Goal: Find specific page/section: Find specific page/section

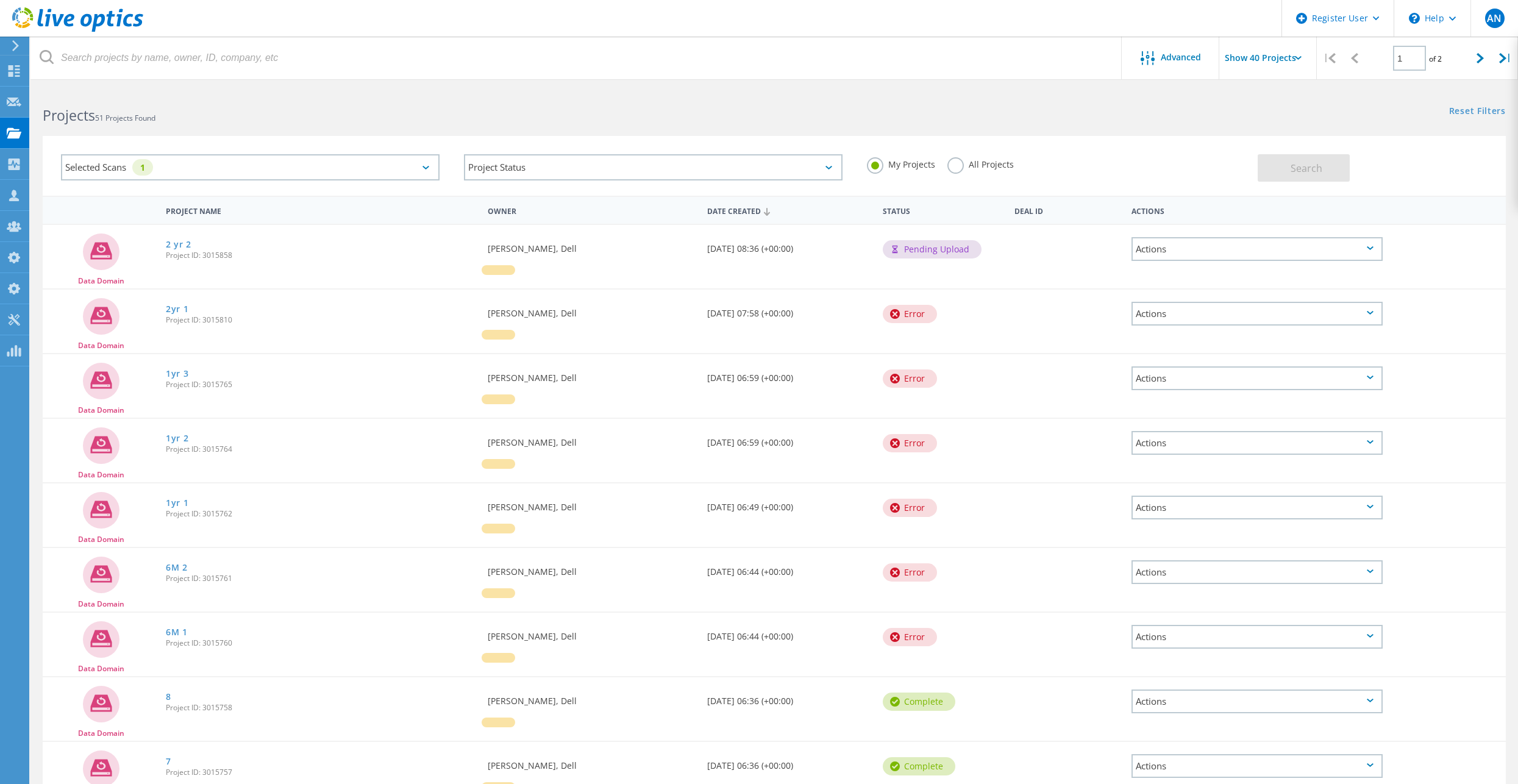
click at [103, 33] on link at bounding box center [77, 30] width 131 height 9
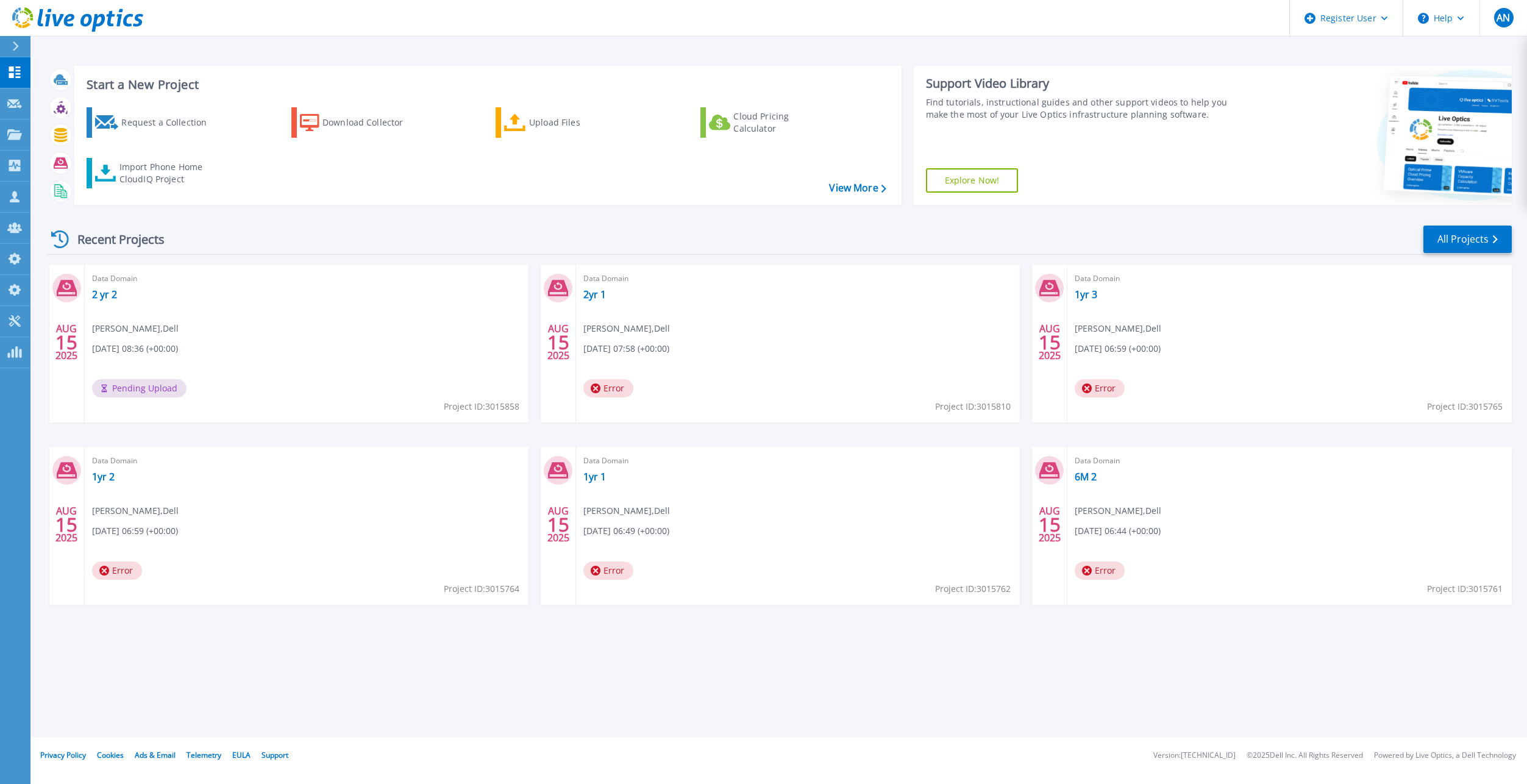
click at [290, 378] on div "Data Domain 2 yr 2 Anthony Nyhan , Dell 08/15/2025, 08:36 (+00:00) Pending Uplo…" at bounding box center [307, 344] width 444 height 158
click at [1474, 243] on link "All Projects" at bounding box center [1468, 239] width 89 height 27
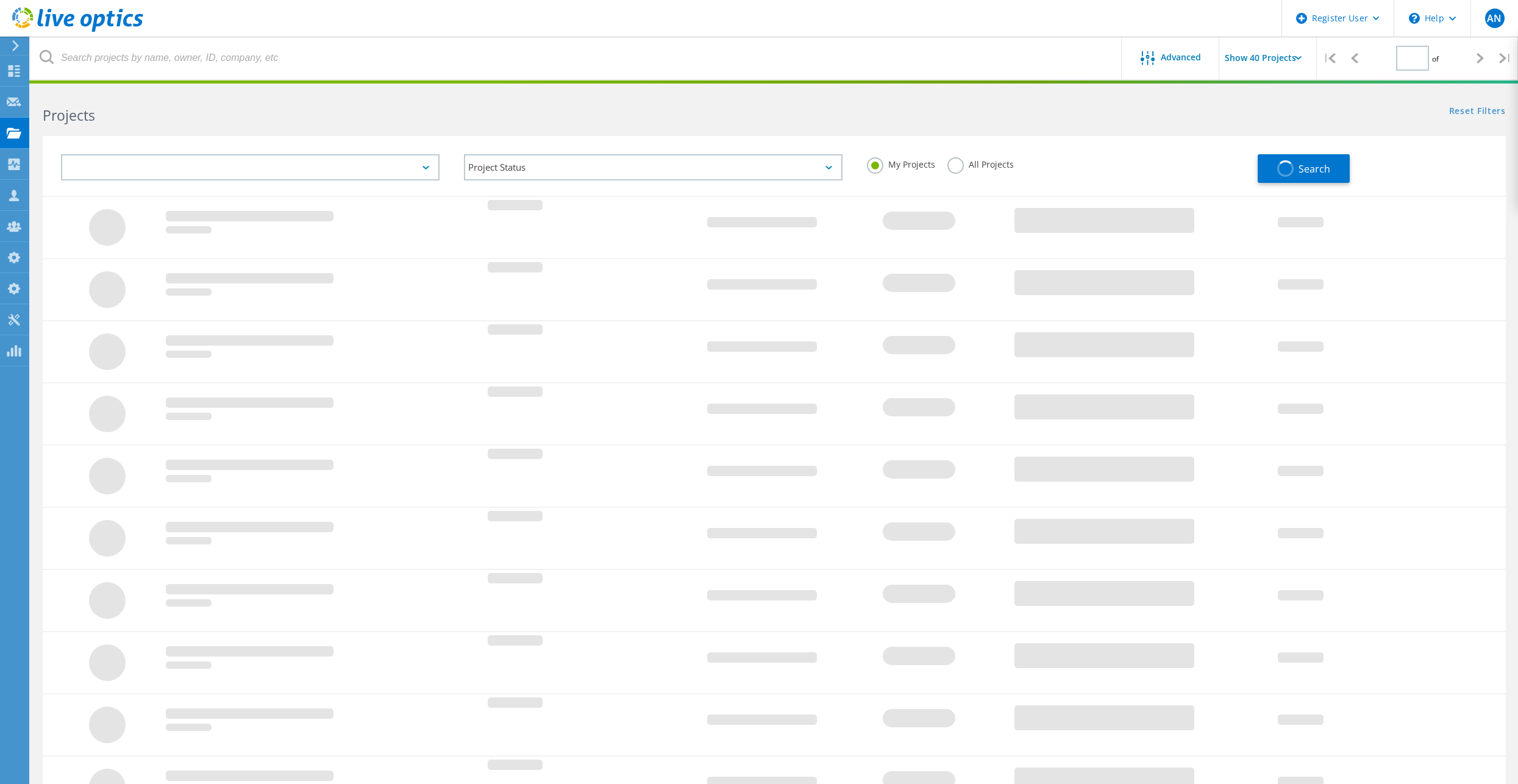
type input "1"
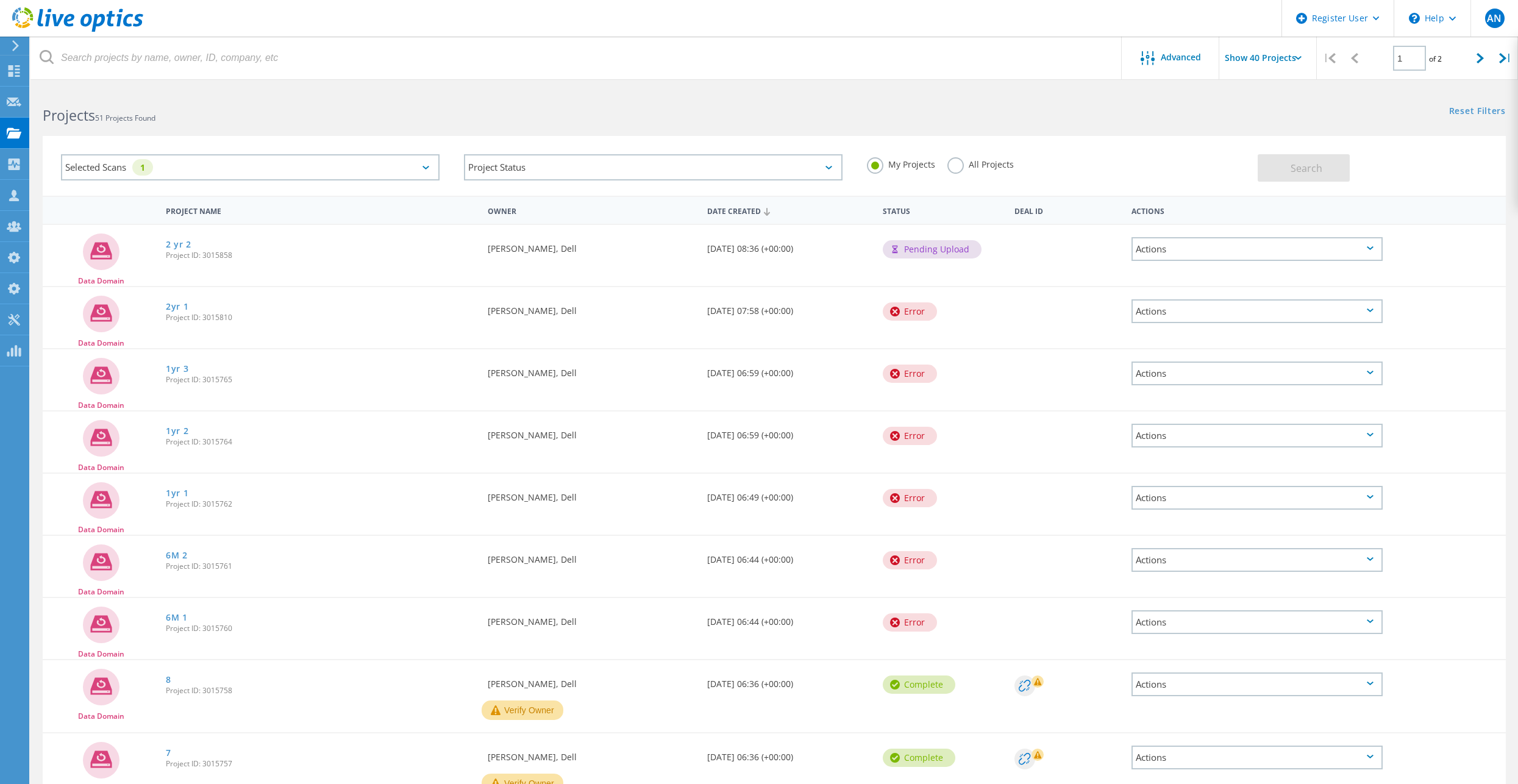
click at [188, 310] on div "2yr 1 Project ID: 3015810" at bounding box center [321, 310] width 322 height 47
click at [188, 310] on link "2yr 1" at bounding box center [177, 307] width 23 height 9
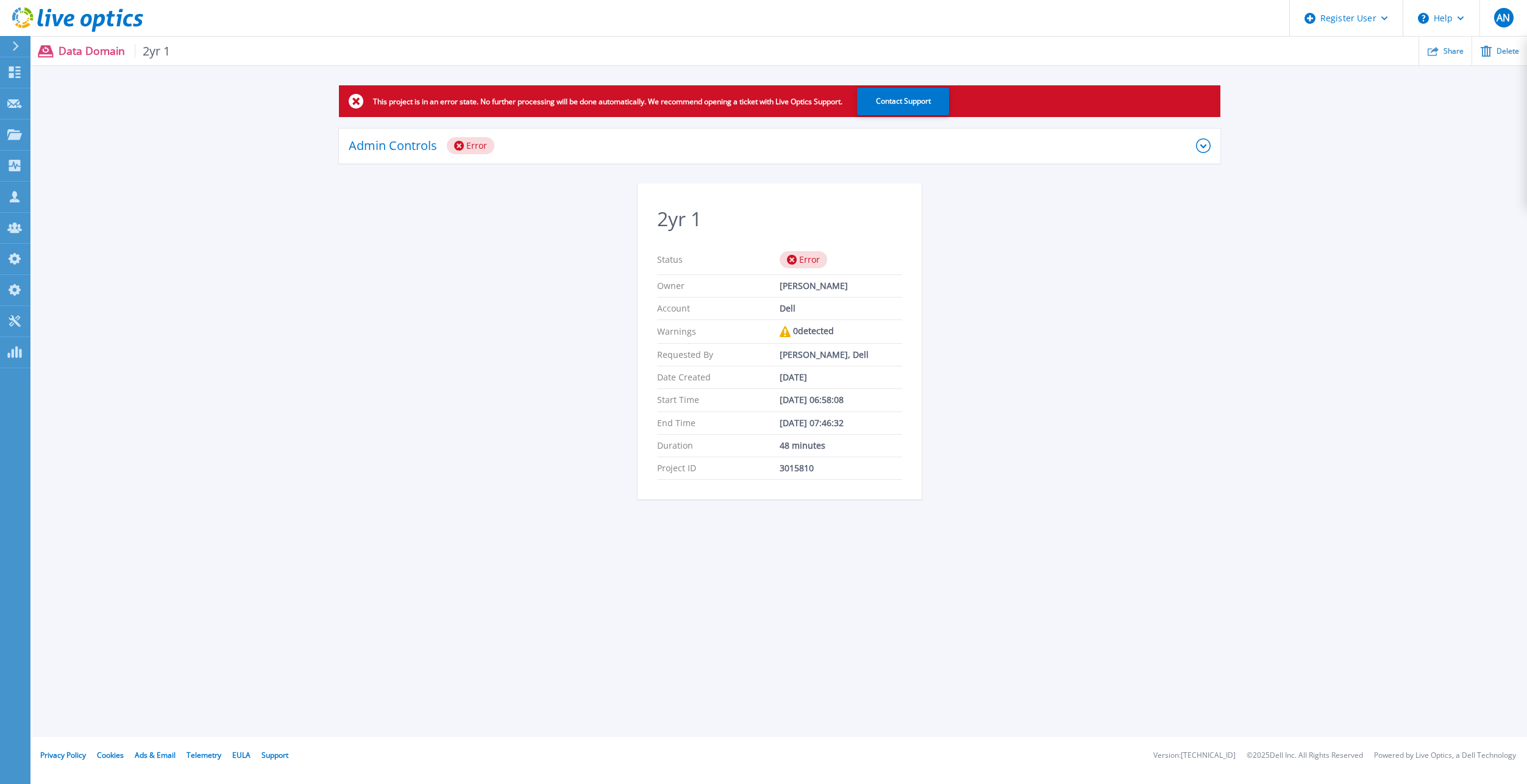
click at [557, 134] on div "Admin Controls Error" at bounding box center [780, 146] width 882 height 35
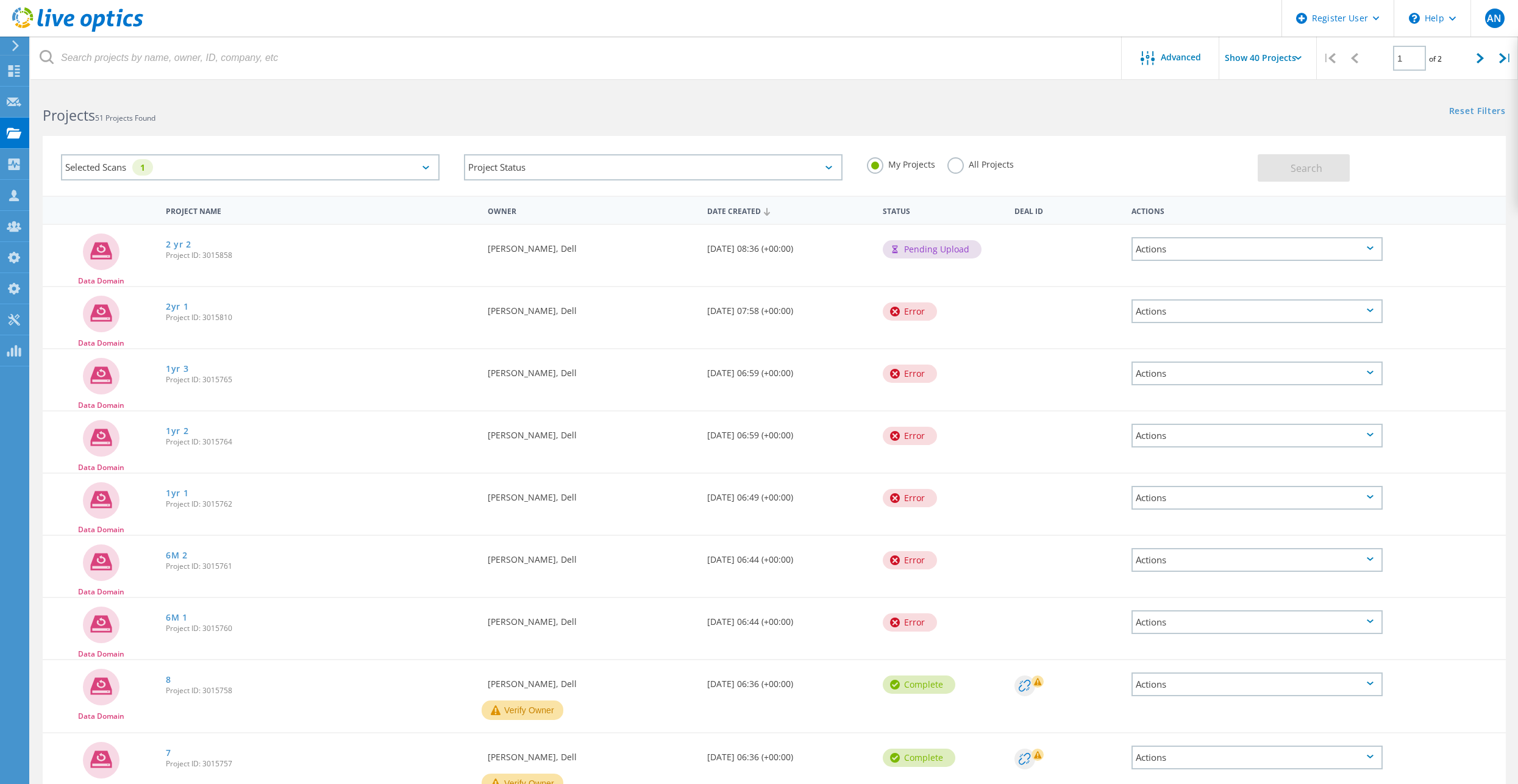
click at [966, 169] on div "All Projects" at bounding box center [981, 166] width 67 height 18
click at [993, 161] on label "All Projects" at bounding box center [981, 163] width 67 height 12
click at [0, 0] on input "All Projects" at bounding box center [0, 0] width 0 height 0
click at [1266, 160] on button "Search" at bounding box center [1304, 168] width 92 height 27
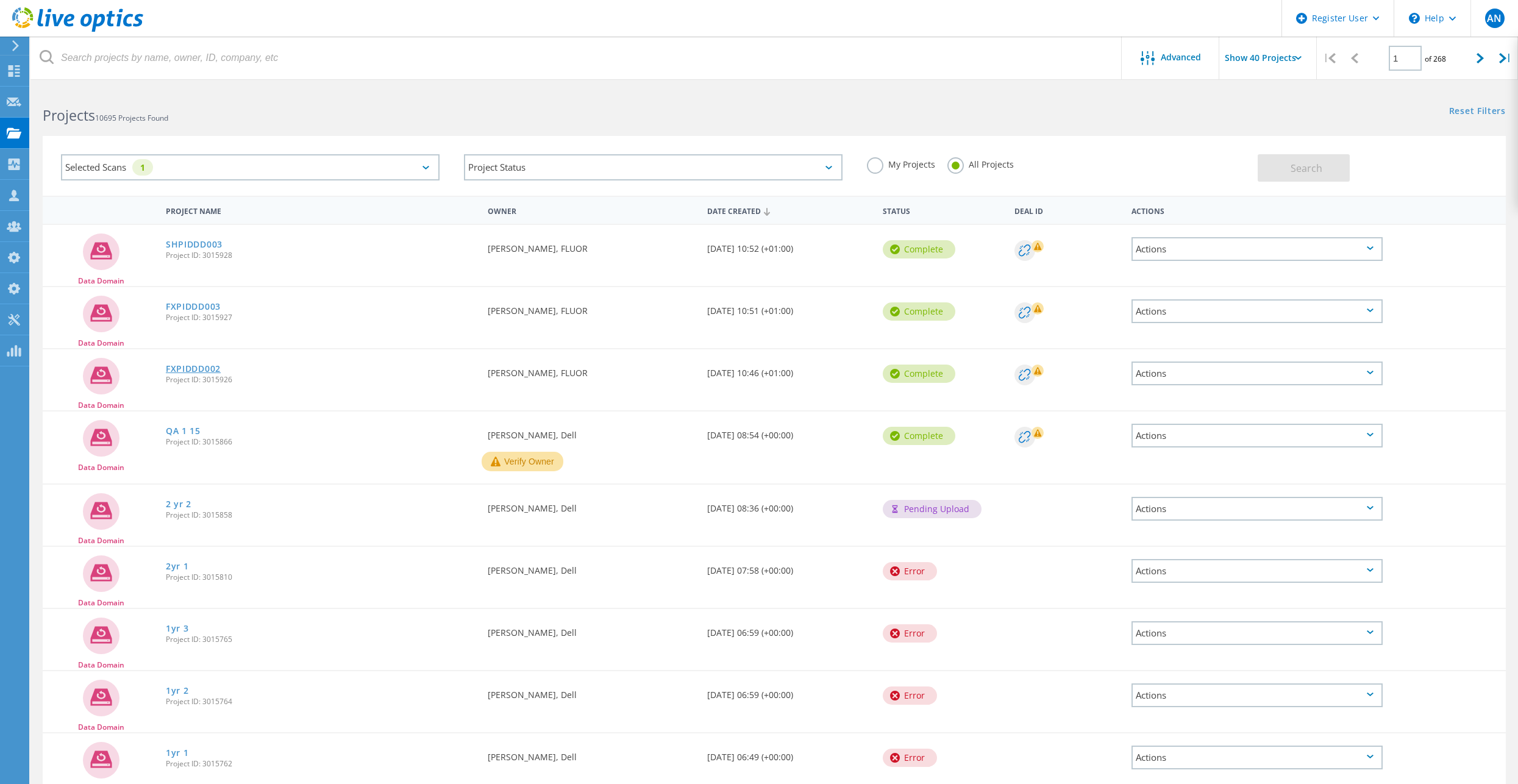
click at [197, 371] on link "FXPIDDD002" at bounding box center [193, 369] width 55 height 9
click at [209, 302] on link "FXPIDDD003" at bounding box center [193, 307] width 55 height 9
click at [201, 245] on link "SHPIDDD003" at bounding box center [194, 245] width 57 height 9
click at [443, 436] on div "QA 1 15 Project ID: 3015866" at bounding box center [321, 434] width 322 height 47
